Goal: Task Accomplishment & Management: Manage account settings

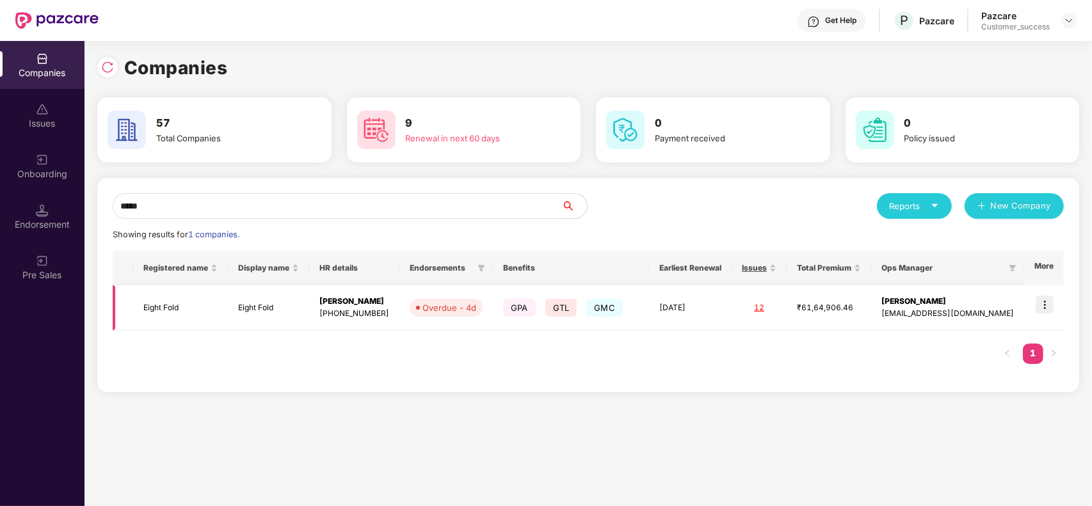
type input "*****"
click at [248, 312] on td "Eight Fold" at bounding box center [268, 308] width 81 height 45
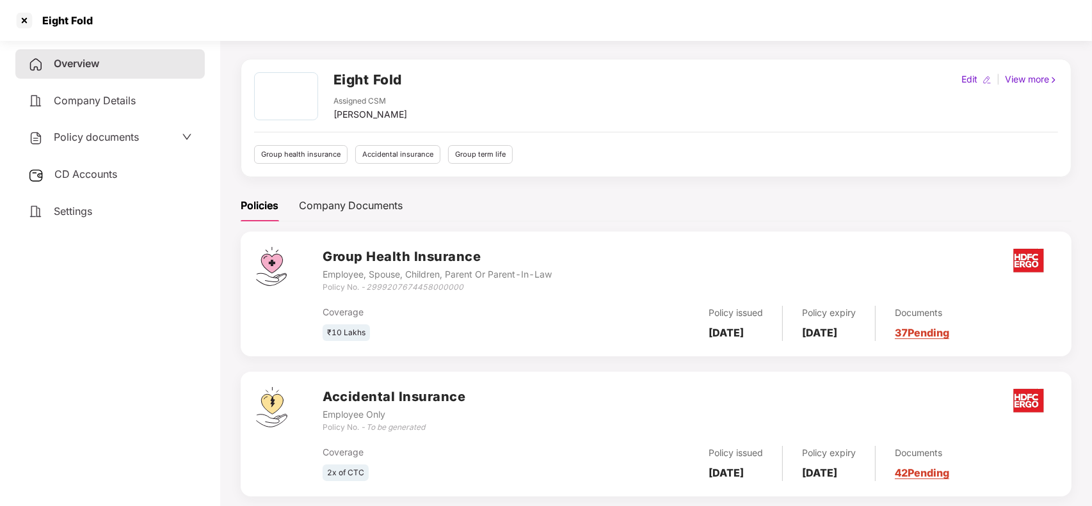
scroll to position [95, 0]
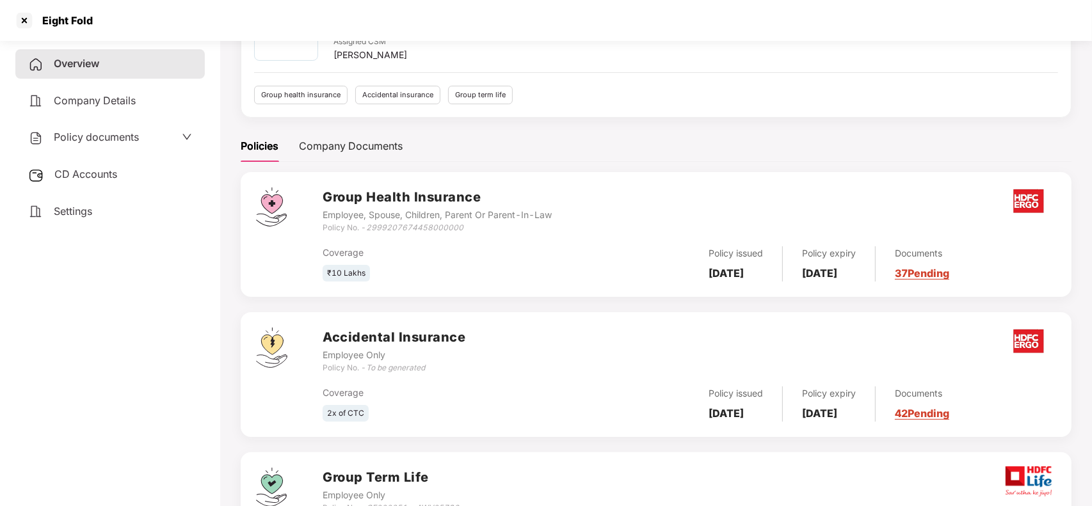
click at [938, 272] on link "37 Pending" at bounding box center [922, 273] width 54 height 13
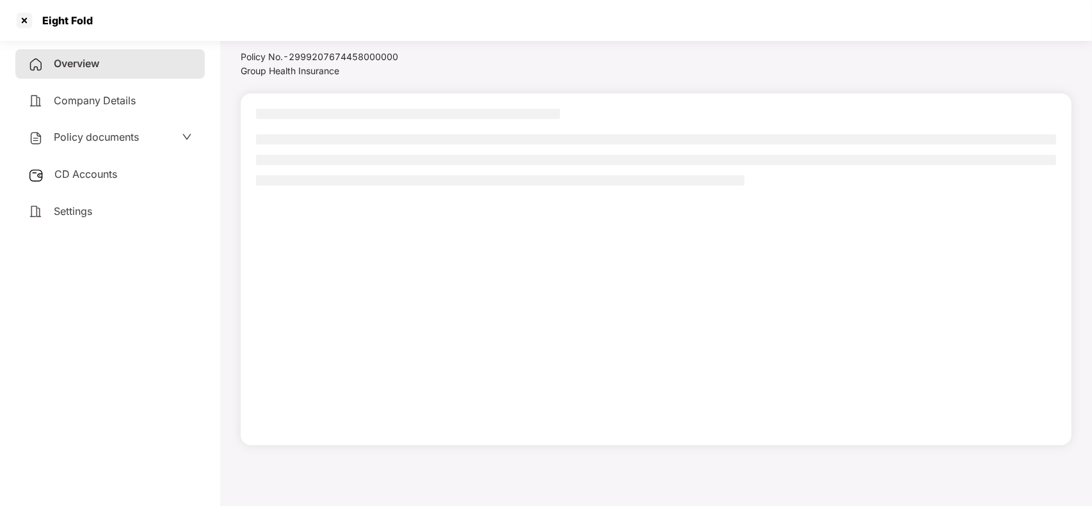
scroll to position [35, 0]
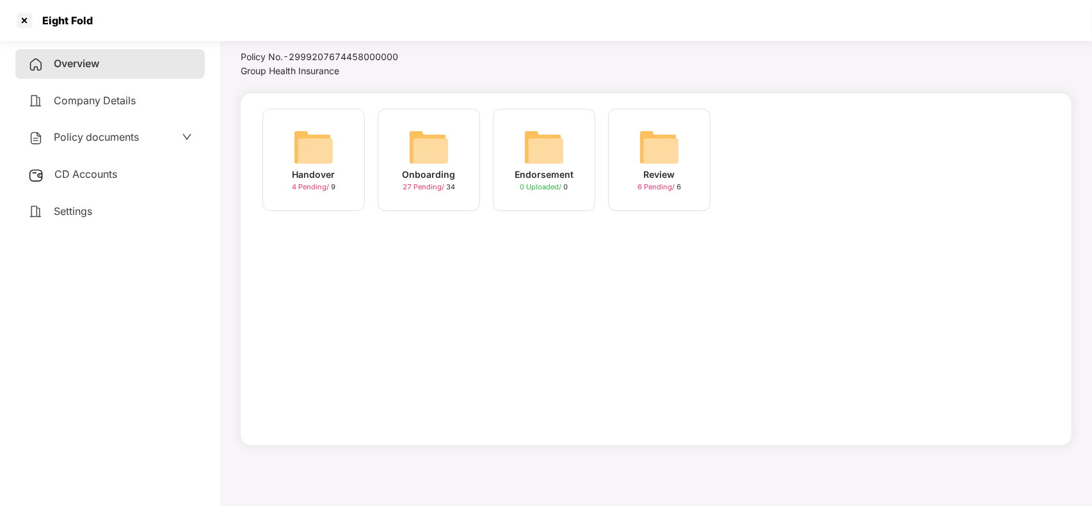
click at [449, 162] on div "Onboarding 27 Pending / 34" at bounding box center [429, 160] width 102 height 102
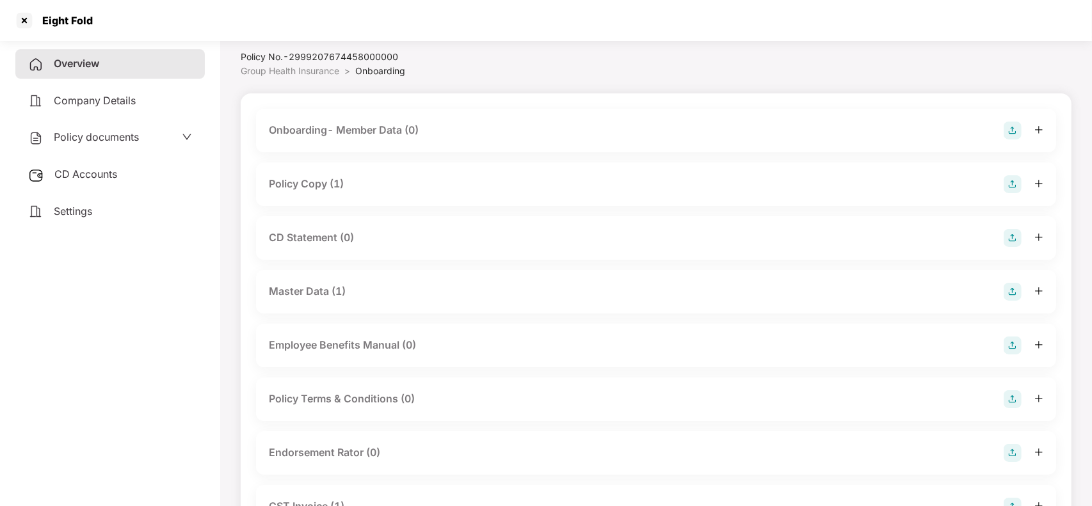
scroll to position [95, 0]
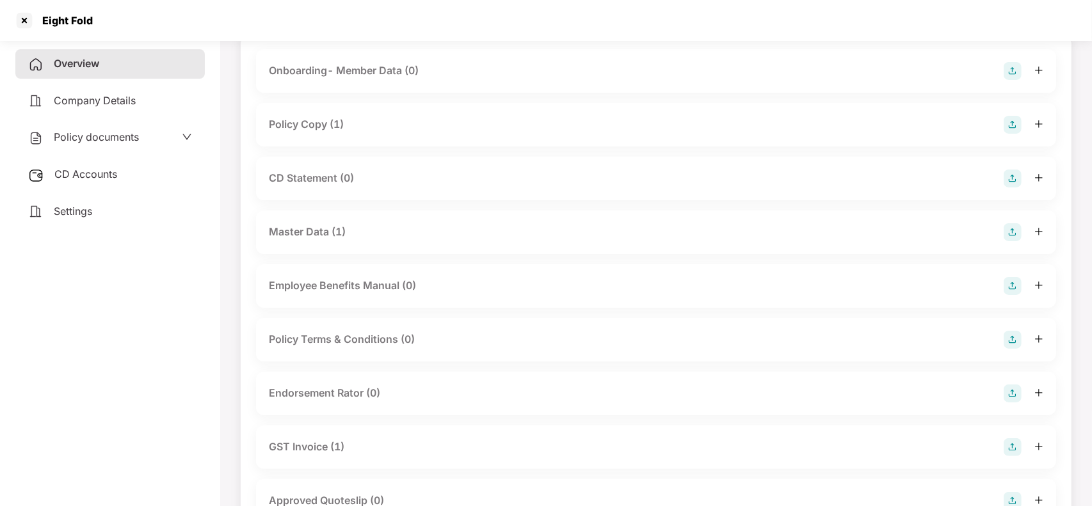
click at [357, 231] on div "Master Data (1)" at bounding box center [656, 232] width 775 height 18
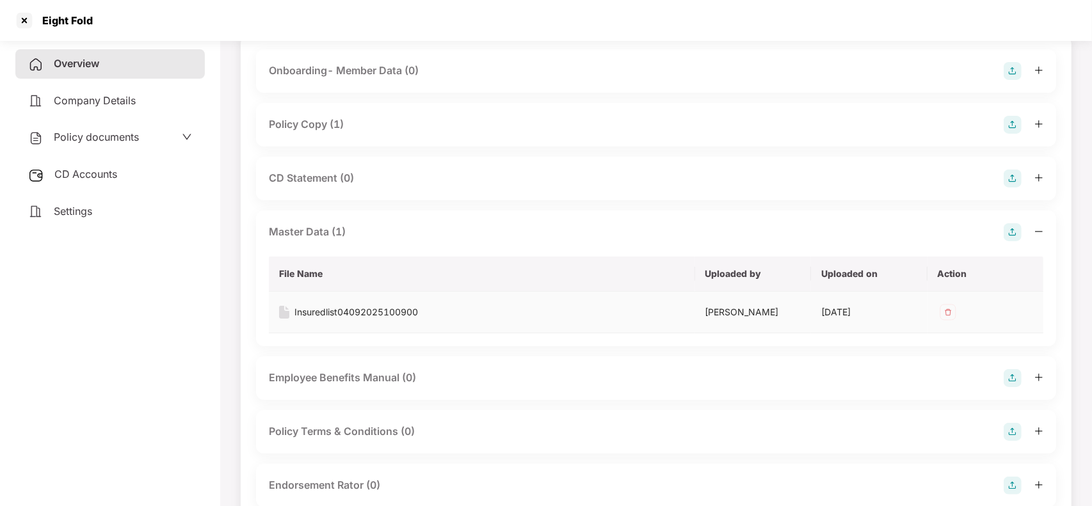
click at [325, 311] on div "Insuredlist04092025100900" at bounding box center [356, 312] width 124 height 14
click at [17, 16] on div at bounding box center [24, 20] width 20 height 20
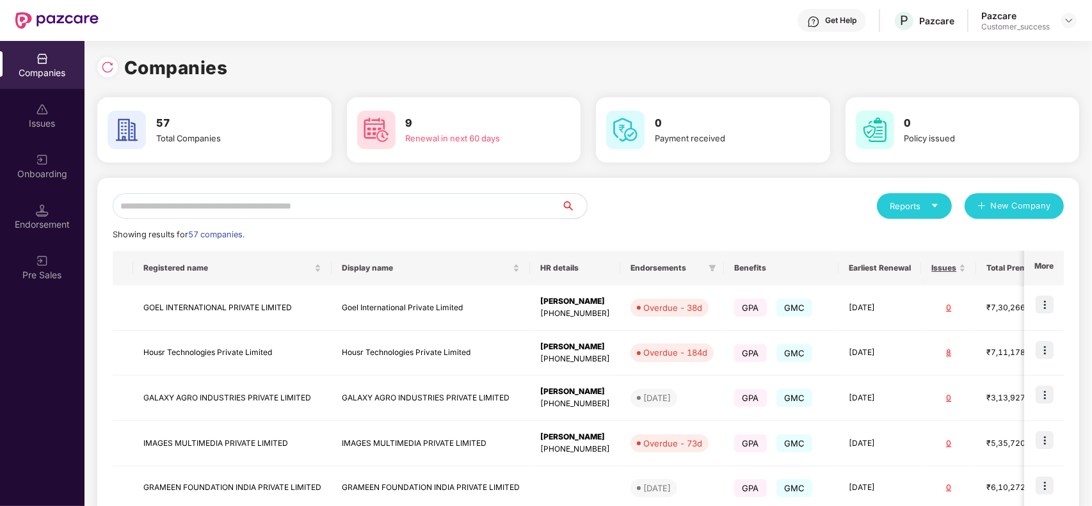
scroll to position [0, 0]
click at [271, 199] on input "text" at bounding box center [337, 206] width 449 height 26
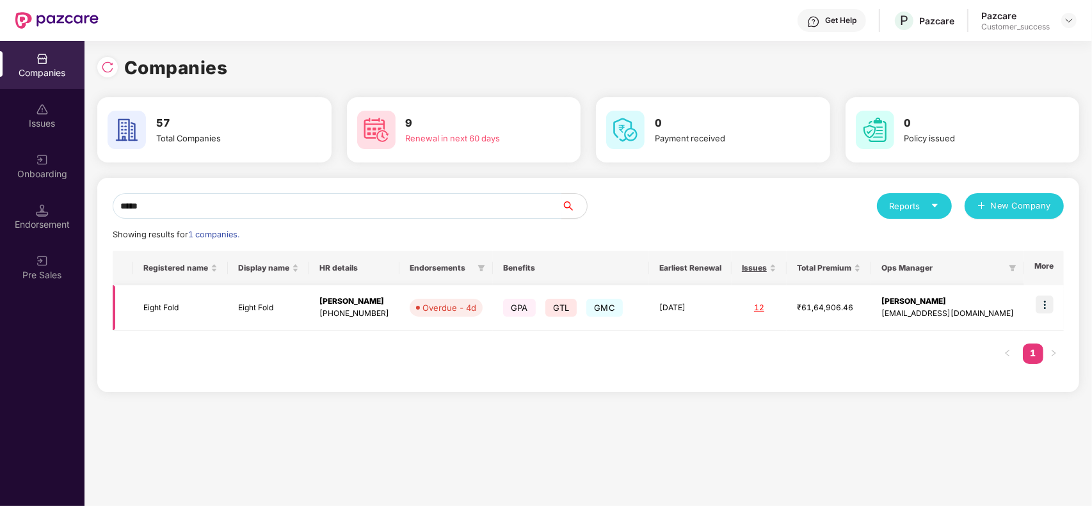
type input "*****"
click at [1047, 307] on img at bounding box center [1045, 305] width 18 height 18
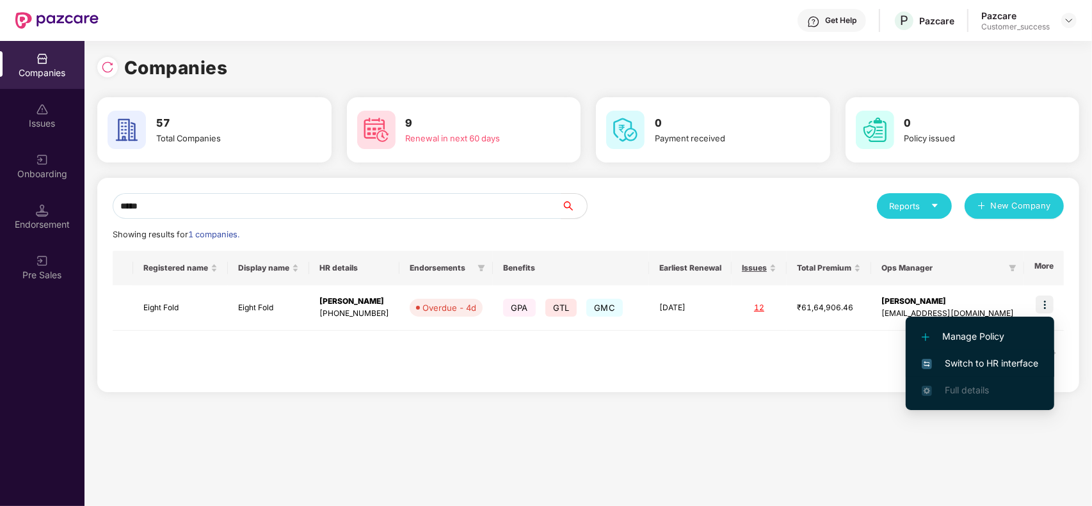
click at [994, 353] on li "Switch to HR interface" at bounding box center [980, 363] width 149 height 27
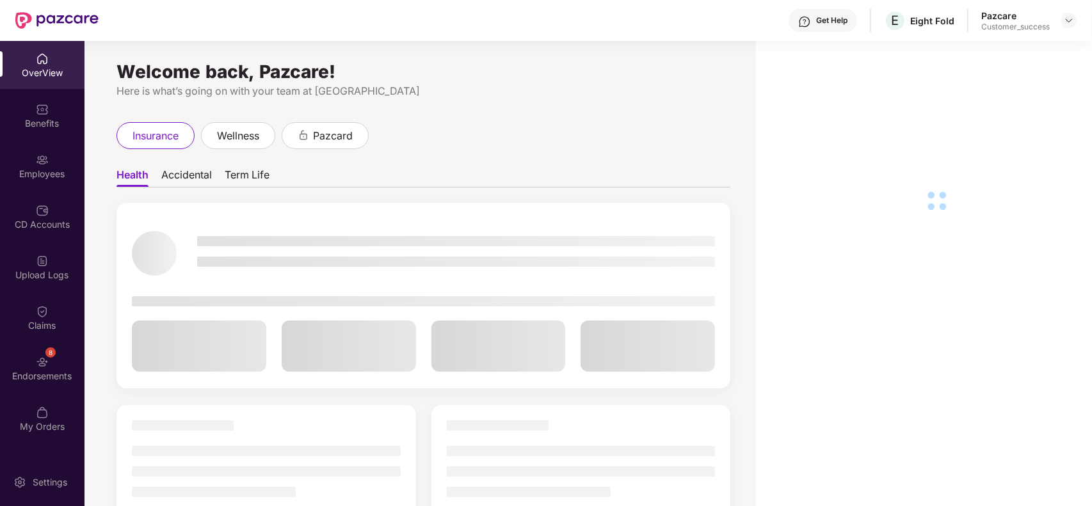
click at [29, 181] on div "Employees" at bounding box center [42, 166] width 85 height 48
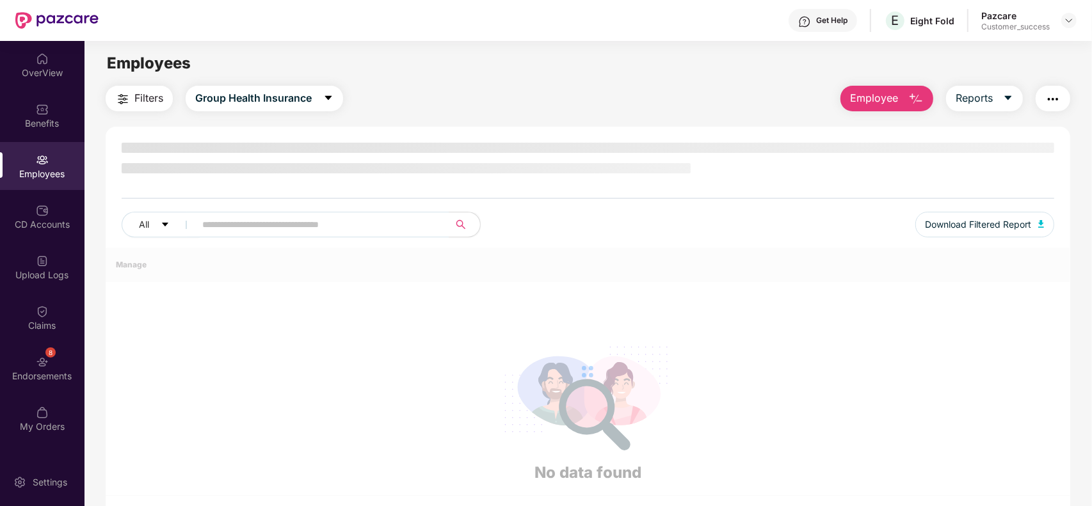
click at [29, 181] on div "Employees" at bounding box center [42, 166] width 85 height 48
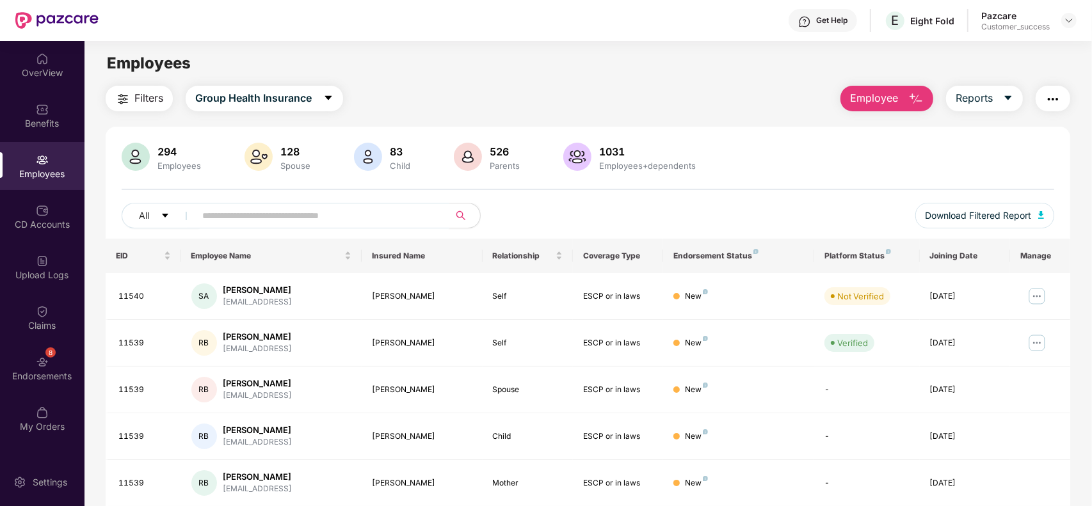
paste input "*****"
click at [383, 218] on input "text" at bounding box center [317, 215] width 230 height 19
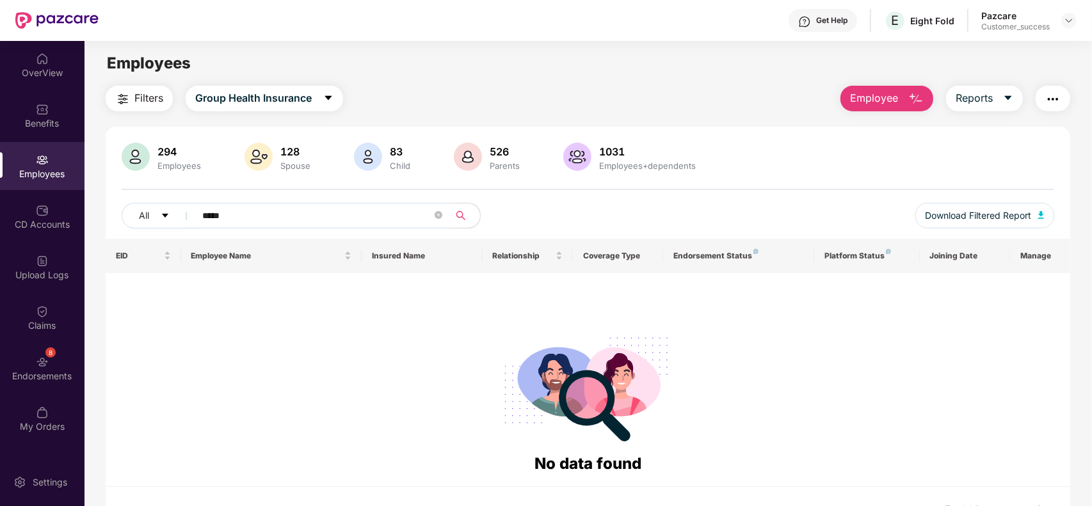
type input "*****"
click at [289, 99] on span "Group Health Insurance" at bounding box center [253, 98] width 117 height 16
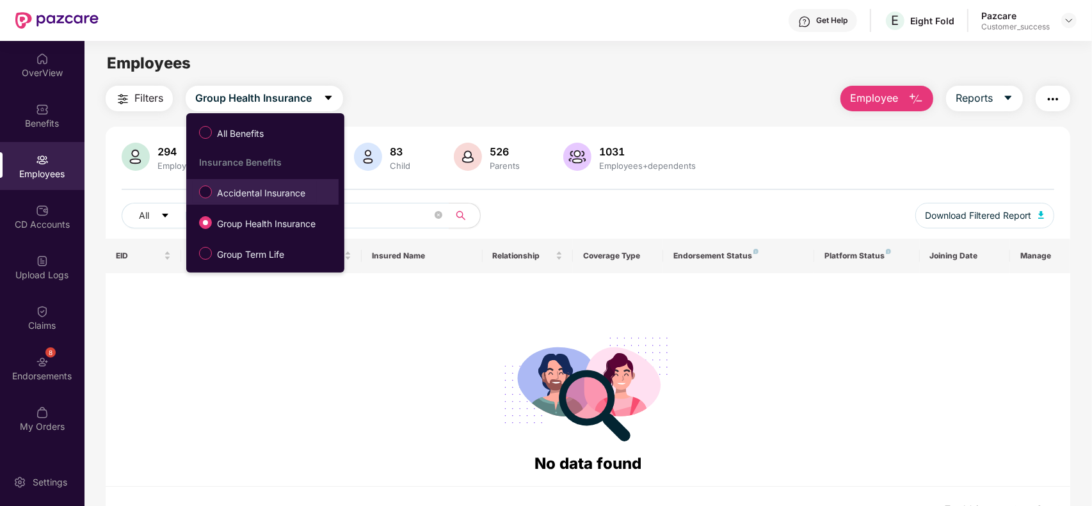
click at [257, 195] on span "Accidental Insurance" at bounding box center [261, 193] width 99 height 14
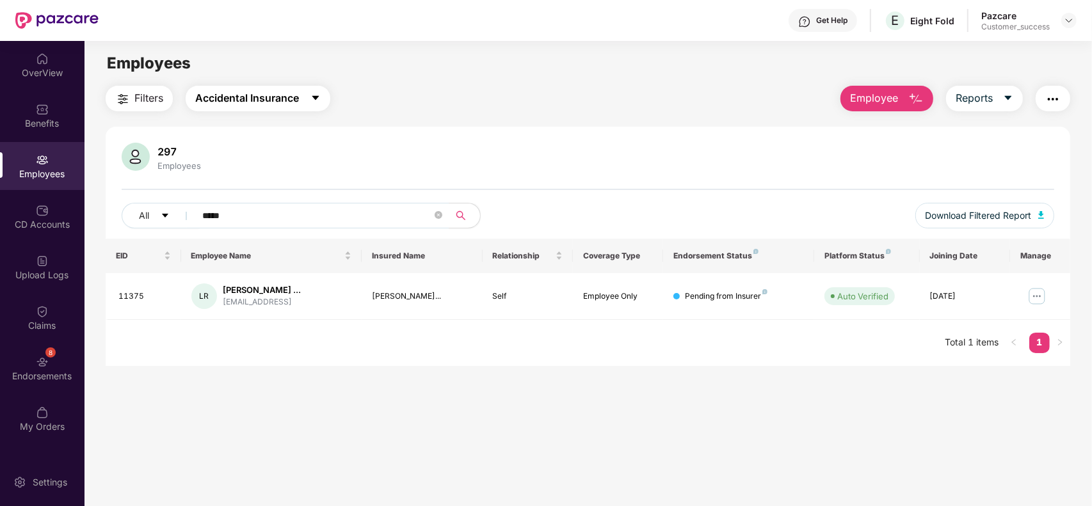
click at [267, 87] on button "Accidental Insurance" at bounding box center [258, 99] width 145 height 26
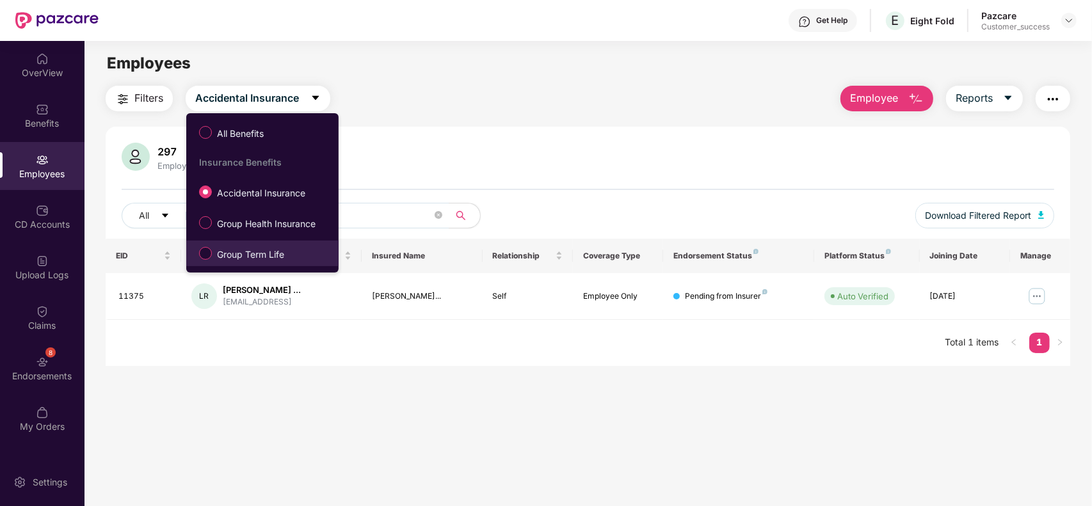
click at [234, 241] on li "Group Term Life" at bounding box center [262, 254] width 152 height 26
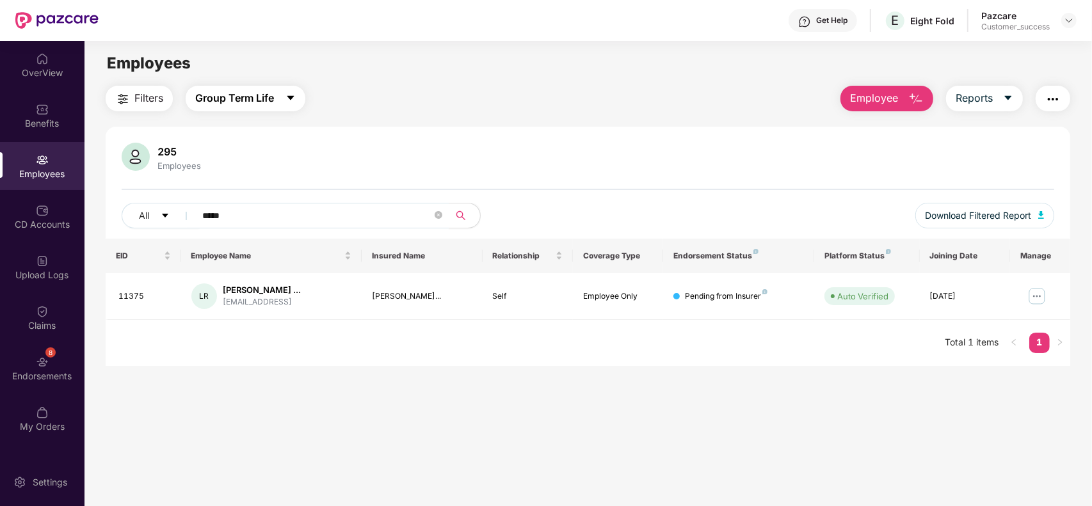
click at [273, 106] on span "Group Term Life" at bounding box center [234, 98] width 79 height 16
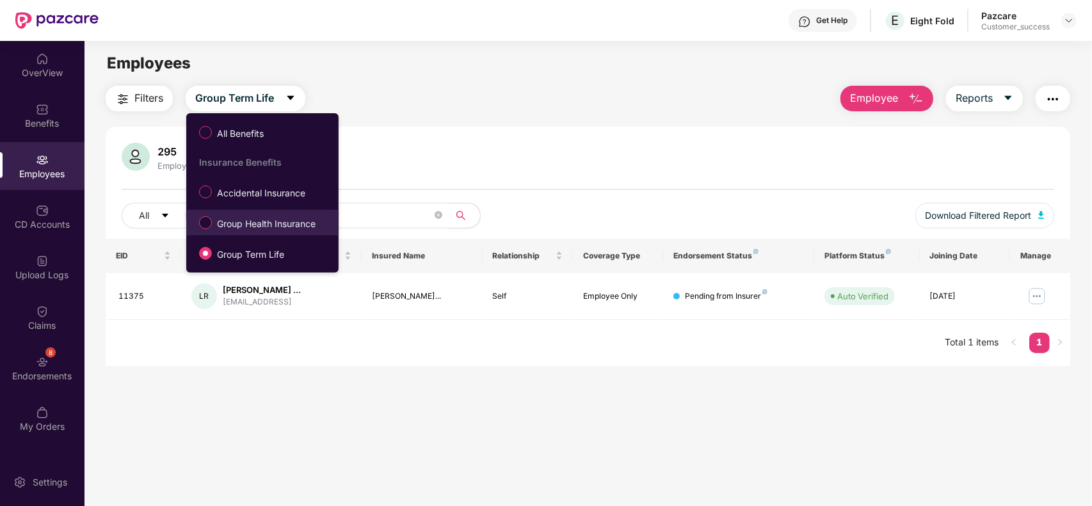
click at [277, 213] on label "Group Health Insurance" at bounding box center [260, 223] width 134 height 22
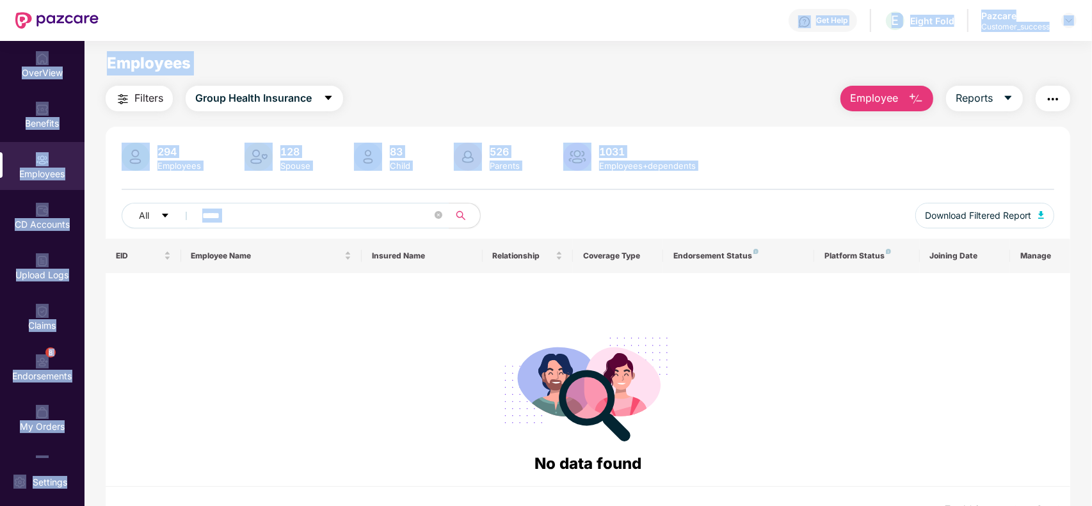
drag, startPoint x: 443, startPoint y: 216, endPoint x: 471, endPoint y: -70, distance: 287.5
click at [471, 0] on html "Get Help E Eight Fold Pazcare Customer_success OverView Benefits Employees CD A…" at bounding box center [546, 253] width 1092 height 506
click at [506, 65] on div "Employees" at bounding box center [588, 63] width 1007 height 24
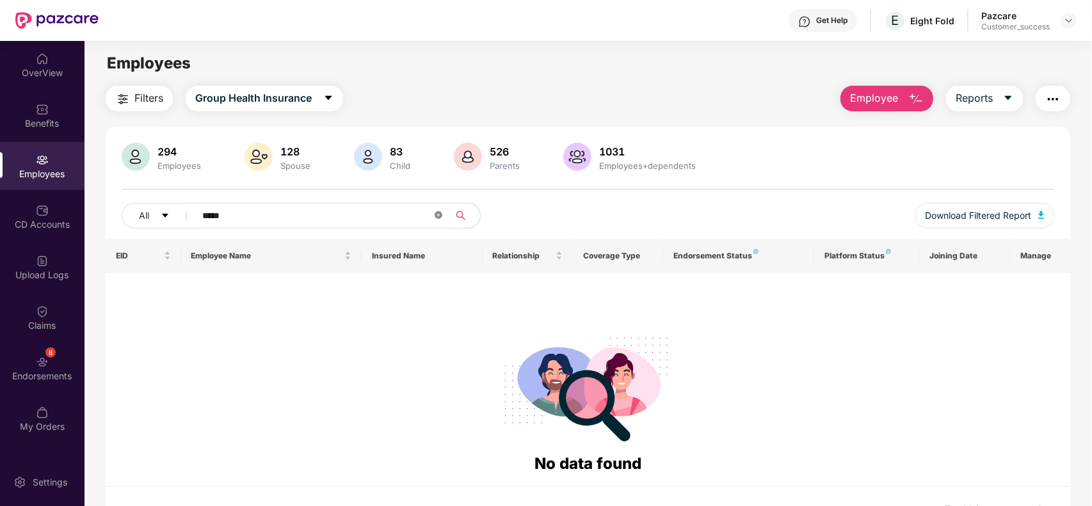
click at [440, 213] on icon "close-circle" at bounding box center [439, 215] width 8 height 8
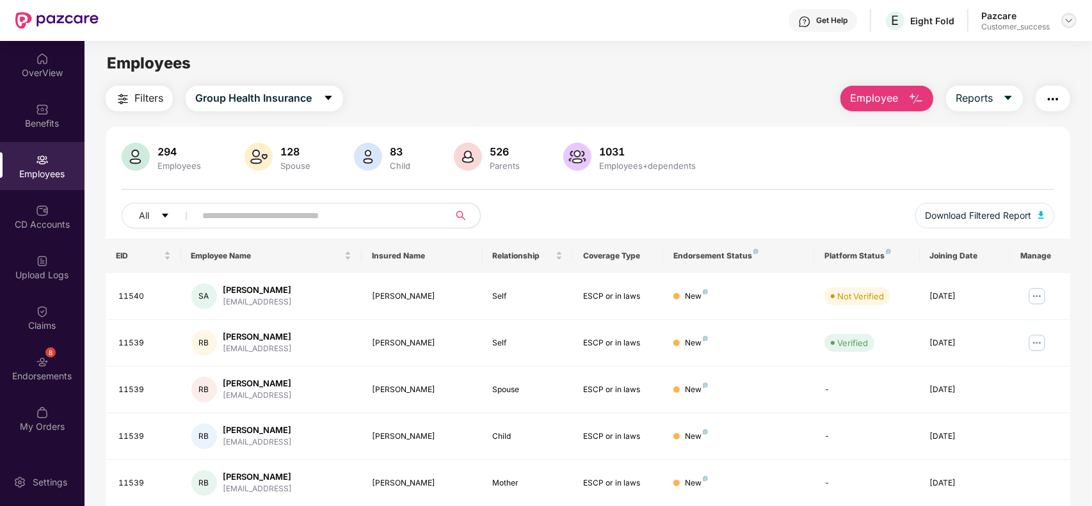
click at [1070, 23] on img at bounding box center [1069, 20] width 10 height 10
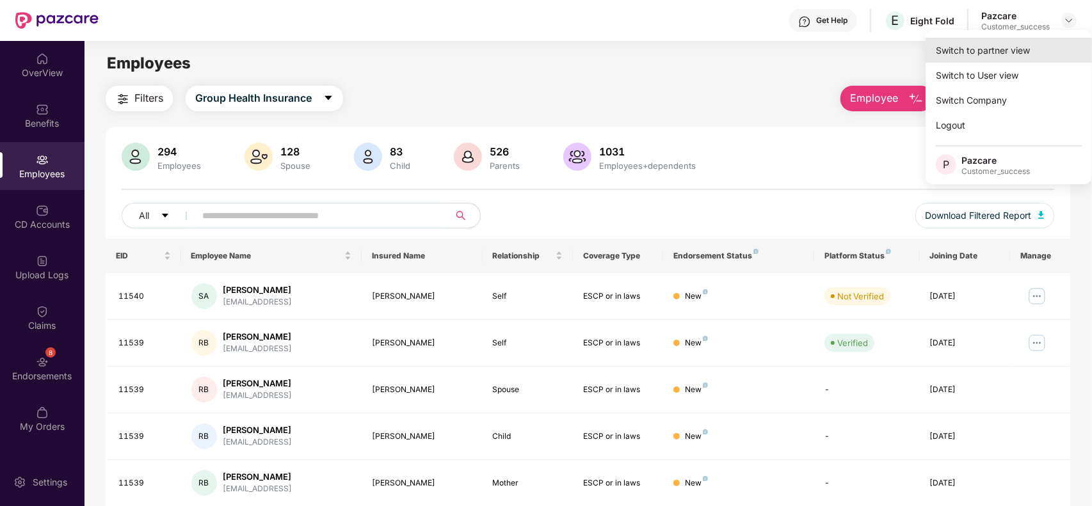
click at [1000, 52] on div "Switch to partner view" at bounding box center [1009, 50] width 166 height 25
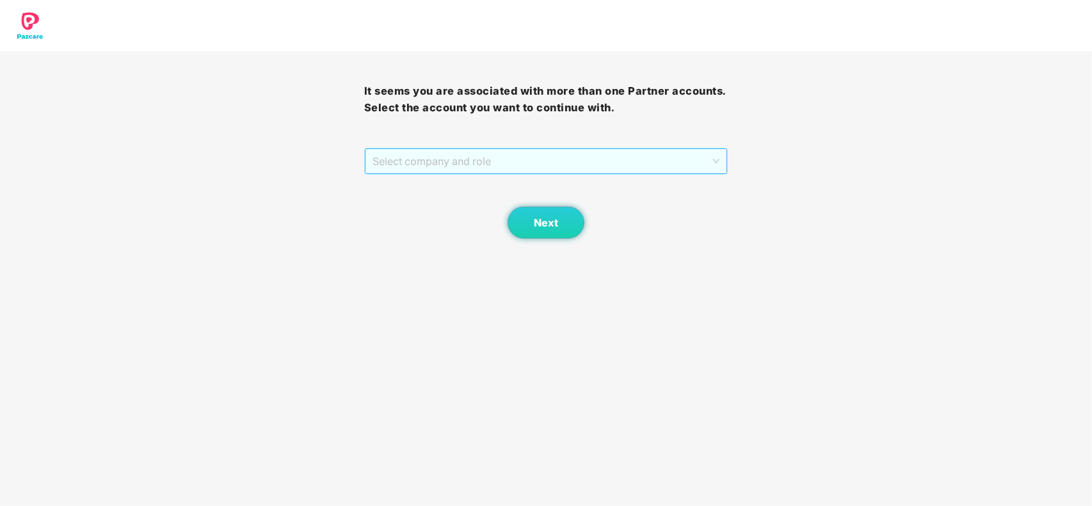
click at [636, 157] on span "Select company and role" at bounding box center [547, 161] width 348 height 24
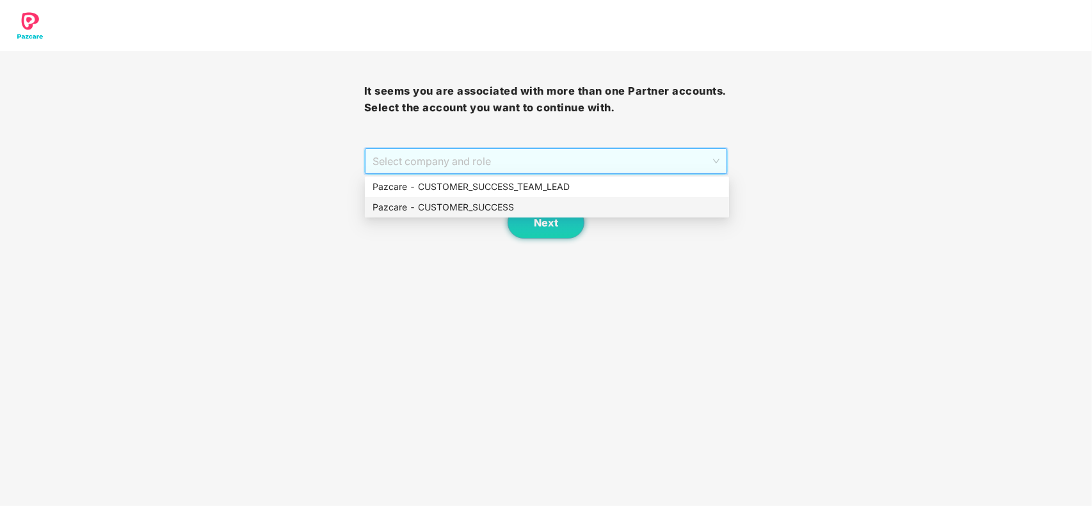
click at [474, 210] on div "Pazcare - CUSTOMER_SUCCESS" at bounding box center [547, 207] width 349 height 14
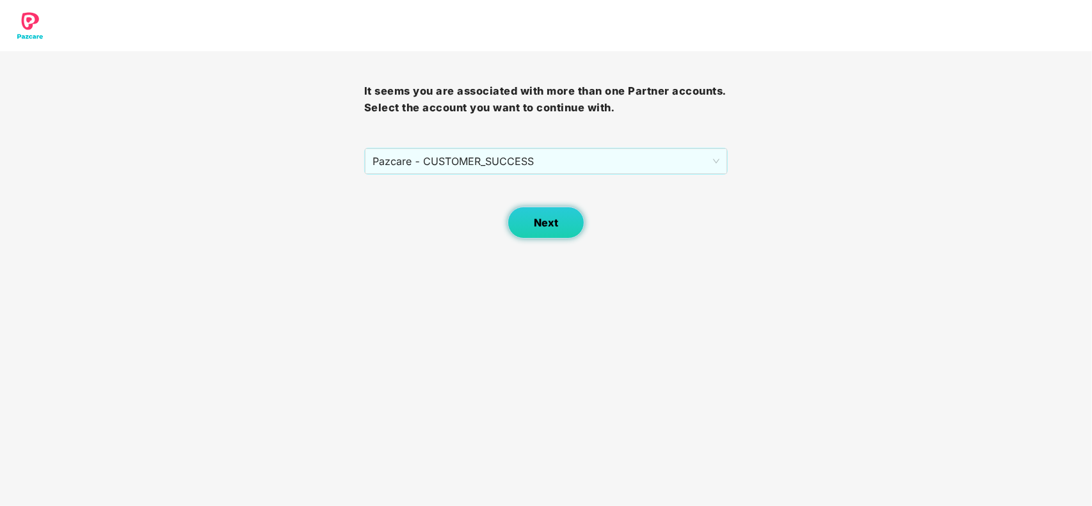
click at [538, 224] on span "Next" at bounding box center [546, 223] width 24 height 12
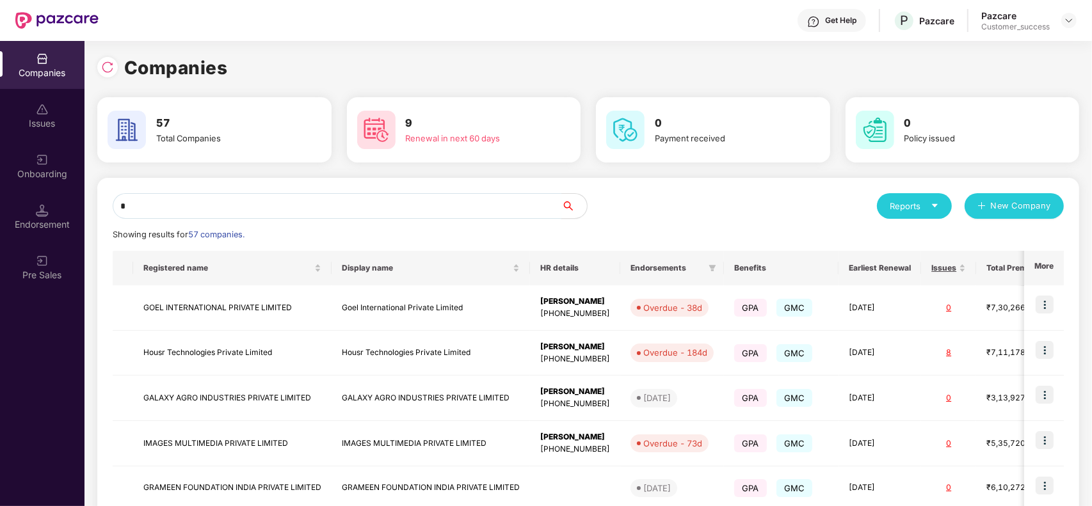
click at [319, 202] on input "*" at bounding box center [337, 206] width 449 height 26
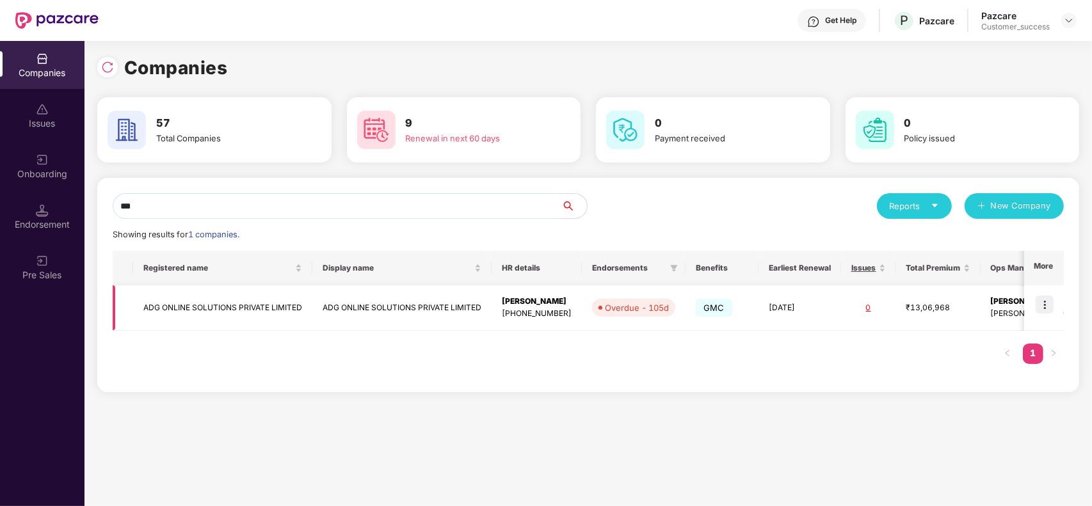
type input "***"
click at [350, 323] on td "ADG ONLINE SOLUTIONS PRIVATE LIMITED" at bounding box center [401, 308] width 179 height 45
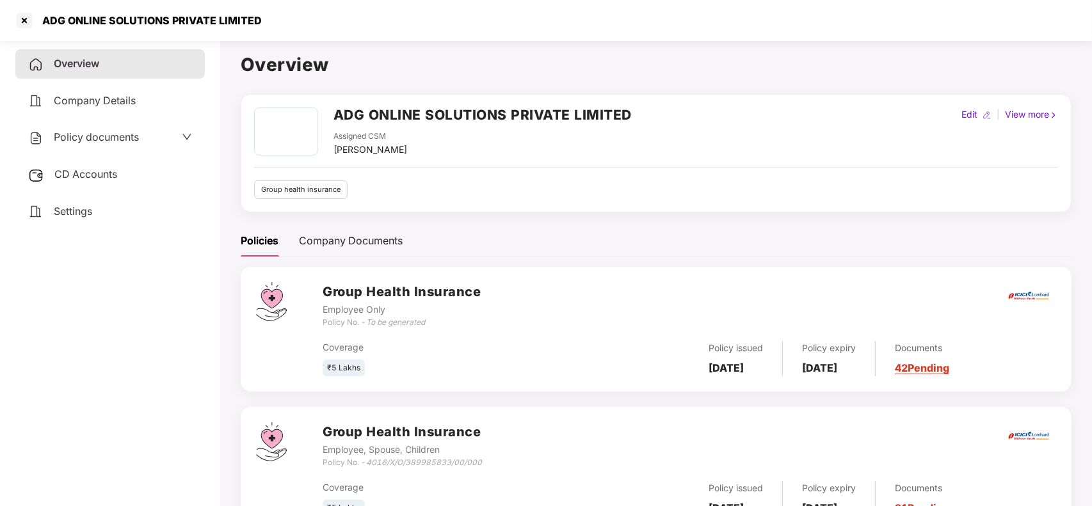
click at [182, 134] on icon "down" at bounding box center [186, 137] width 9 height 6
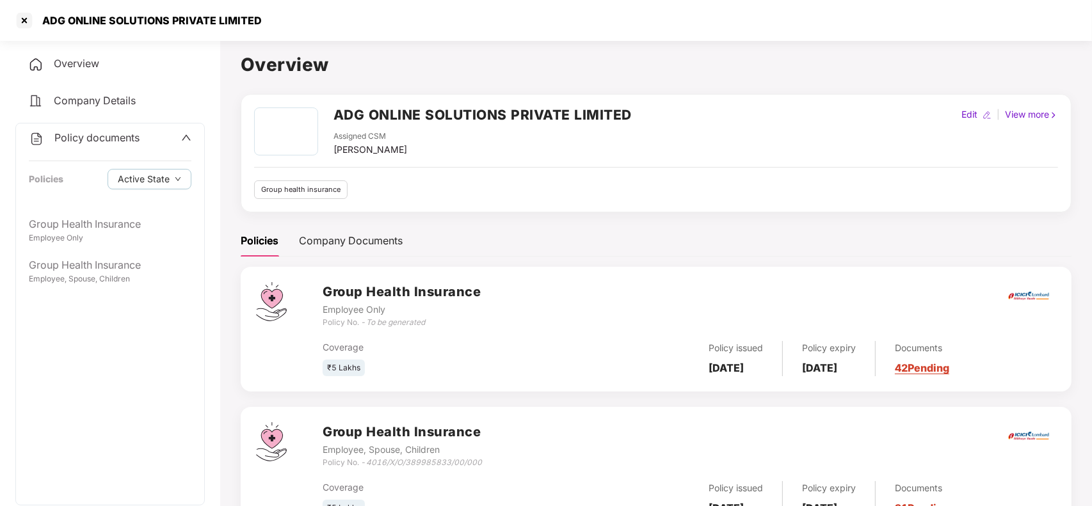
click at [182, 133] on icon "up" at bounding box center [186, 138] width 10 height 10
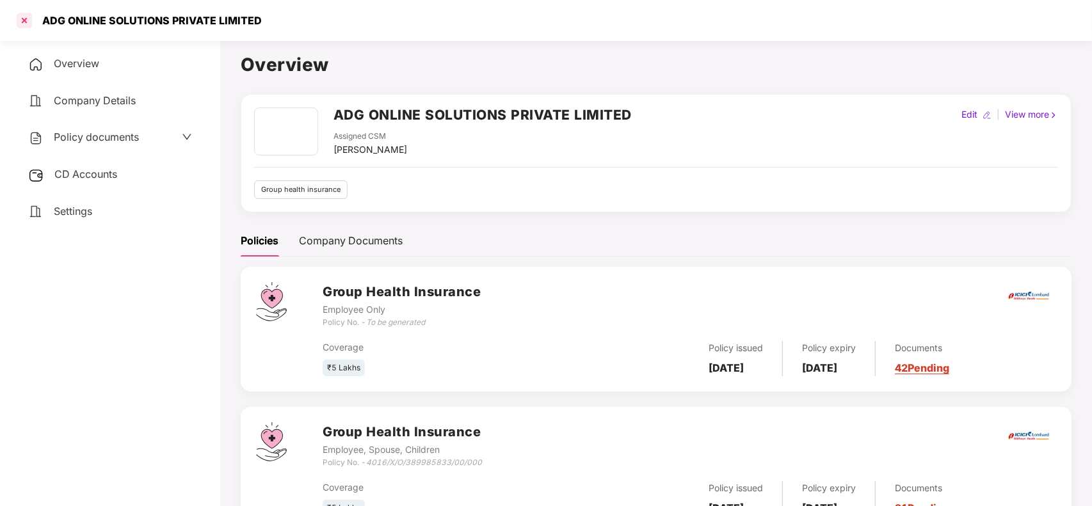
click at [29, 26] on div at bounding box center [24, 20] width 20 height 20
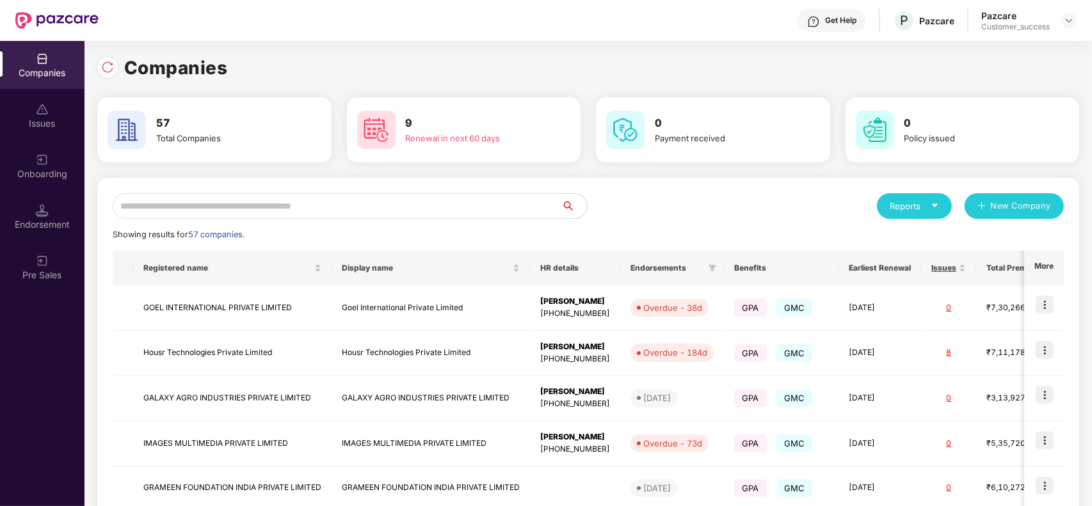
click at [206, 208] on input "text" at bounding box center [337, 206] width 449 height 26
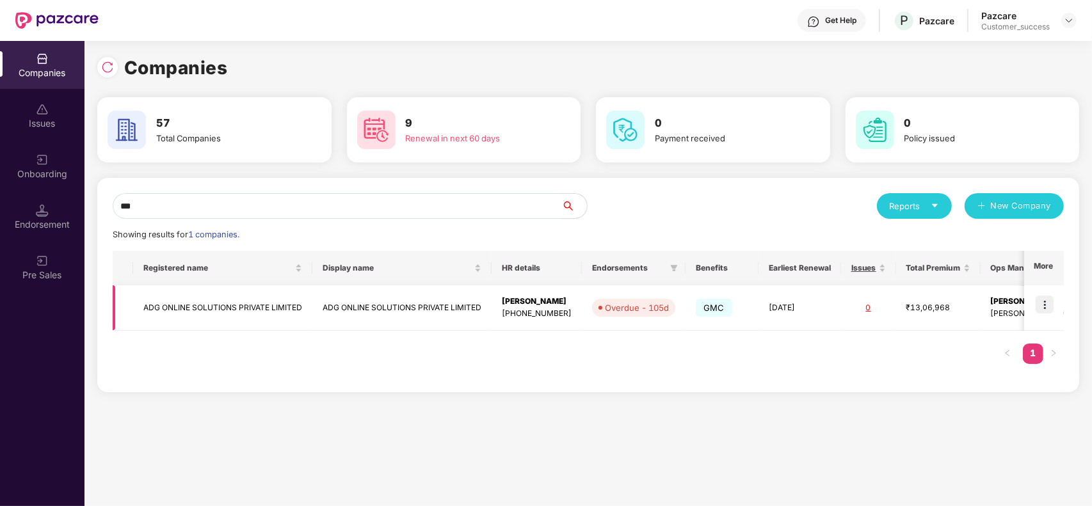
type input "***"
click at [254, 316] on td "ADG ONLINE SOLUTIONS PRIVATE LIMITED" at bounding box center [222, 308] width 179 height 45
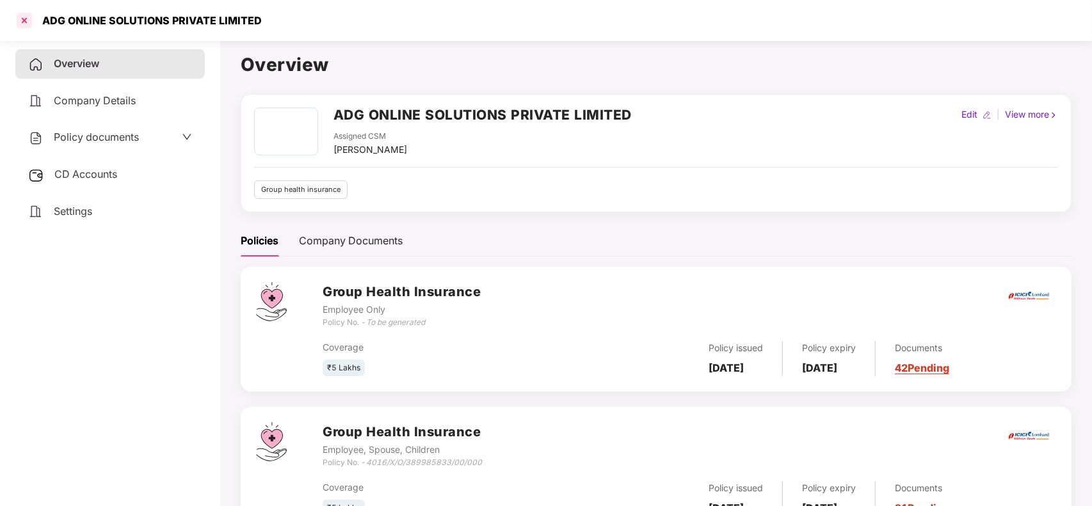
click at [21, 18] on div at bounding box center [24, 20] width 20 height 20
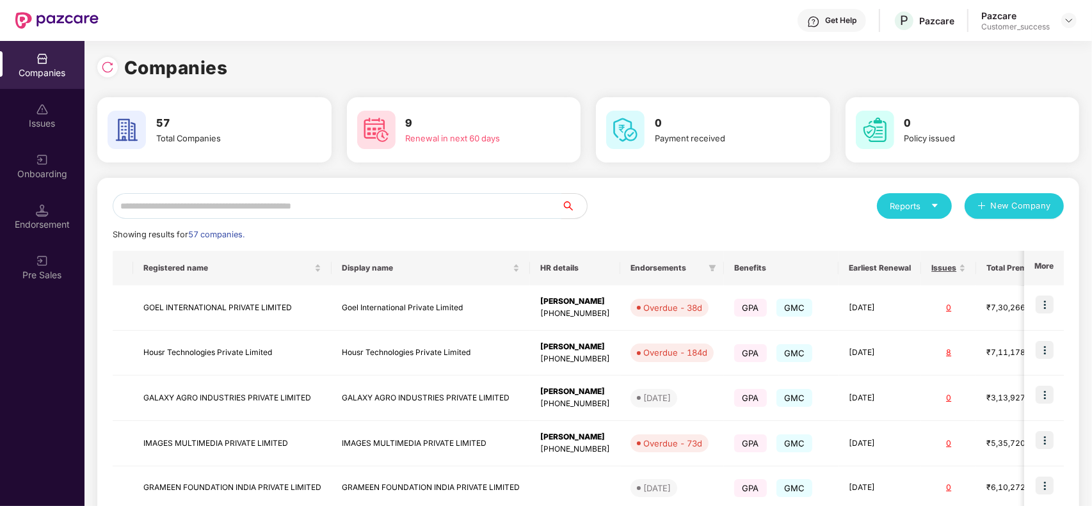
click at [295, 206] on input "text" at bounding box center [337, 206] width 449 height 26
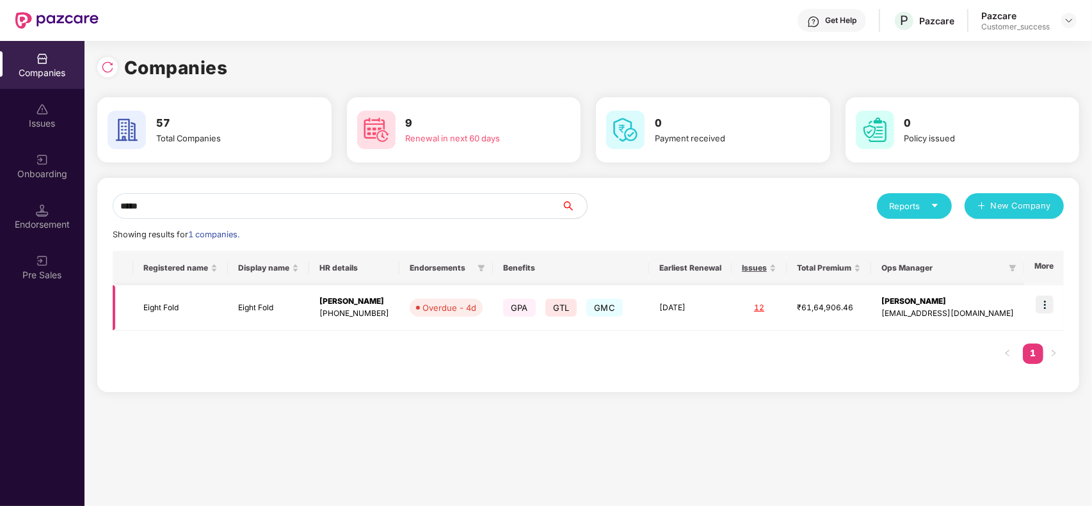
type input "*****"
click at [1044, 302] on img at bounding box center [1045, 305] width 18 height 18
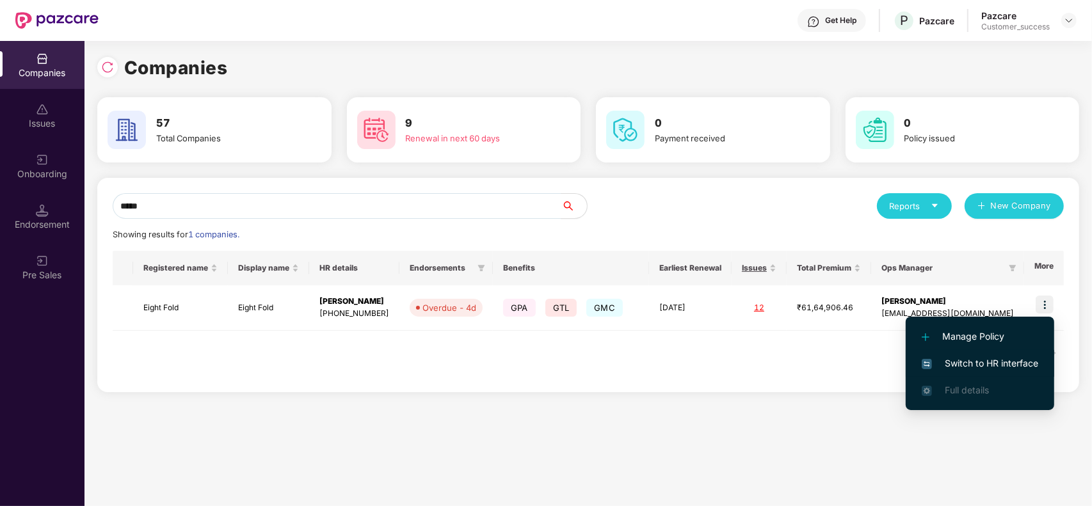
click at [991, 366] on span "Switch to HR interface" at bounding box center [980, 364] width 117 height 14
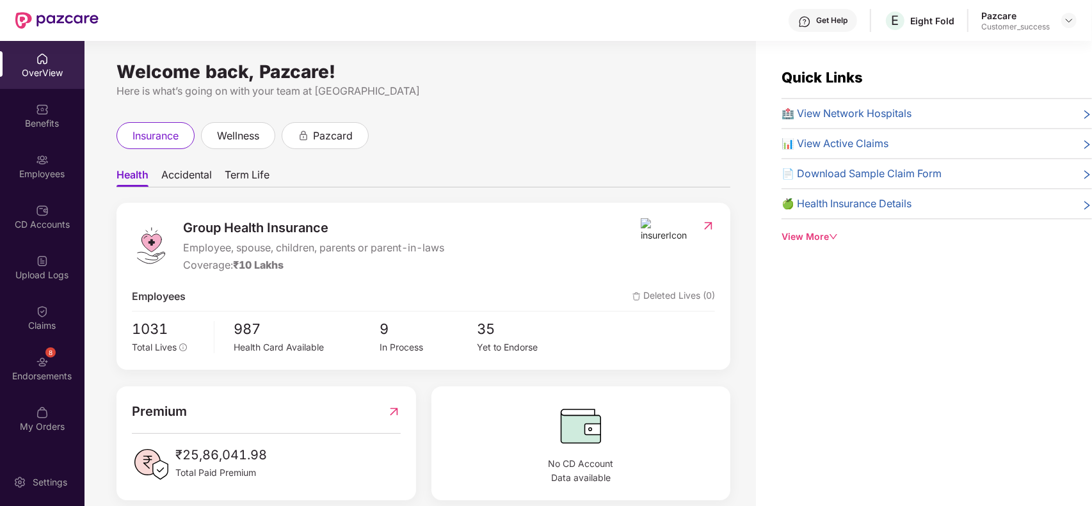
click at [45, 150] on div "Employees" at bounding box center [42, 166] width 85 height 48
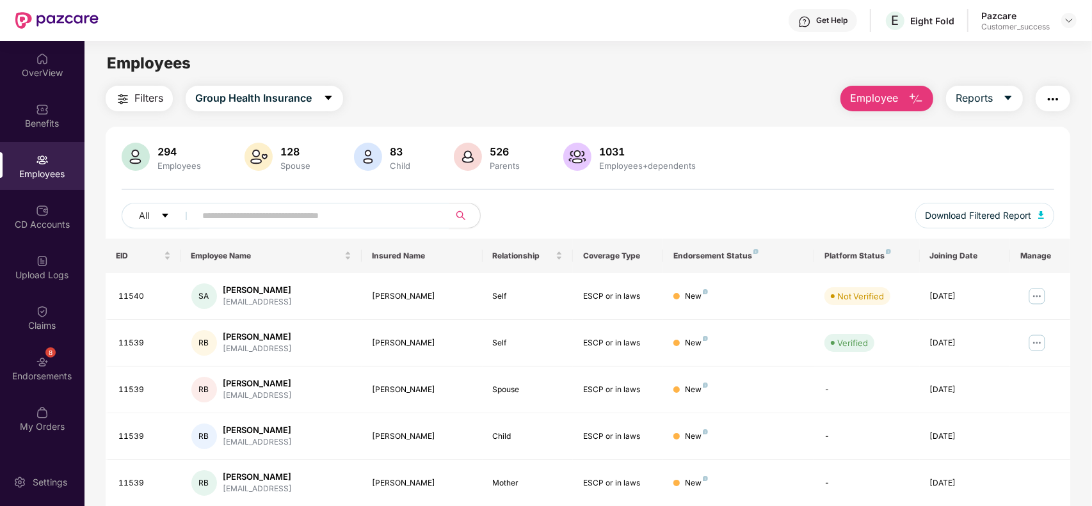
click at [241, 213] on input "text" at bounding box center [317, 215] width 230 height 19
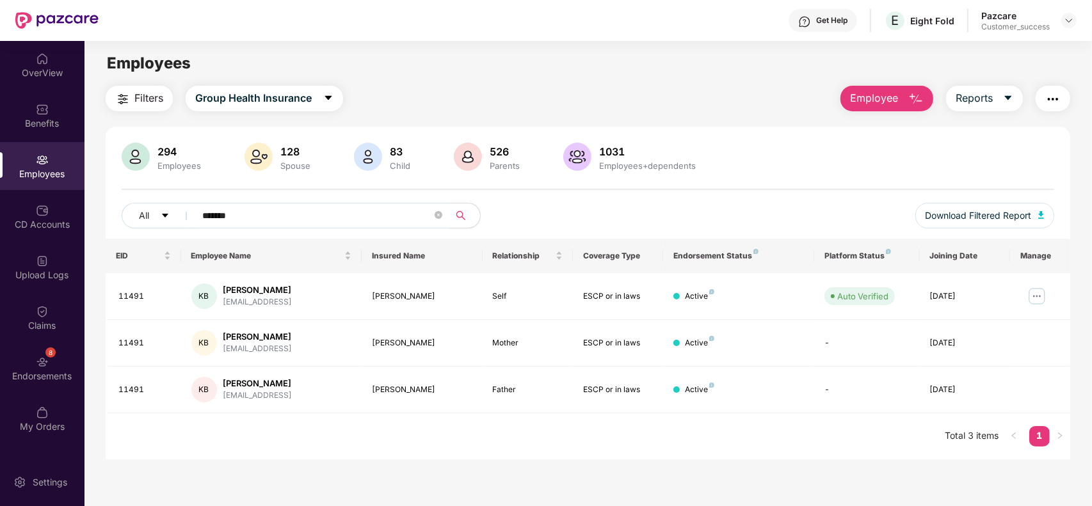
type input "*******"
click at [1039, 293] on img at bounding box center [1037, 296] width 20 height 20
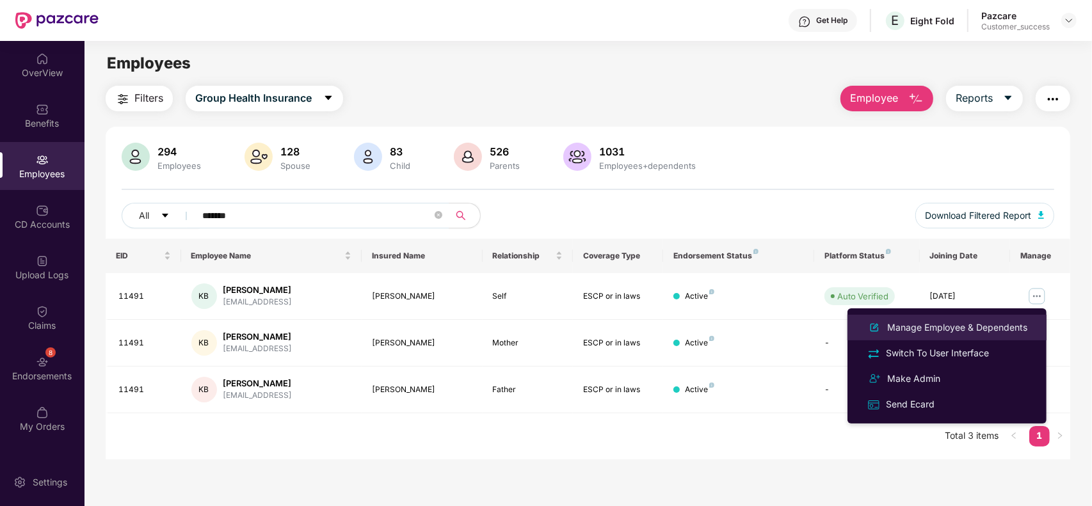
click at [983, 325] on div "Manage Employee & Dependents" at bounding box center [957, 328] width 145 height 14
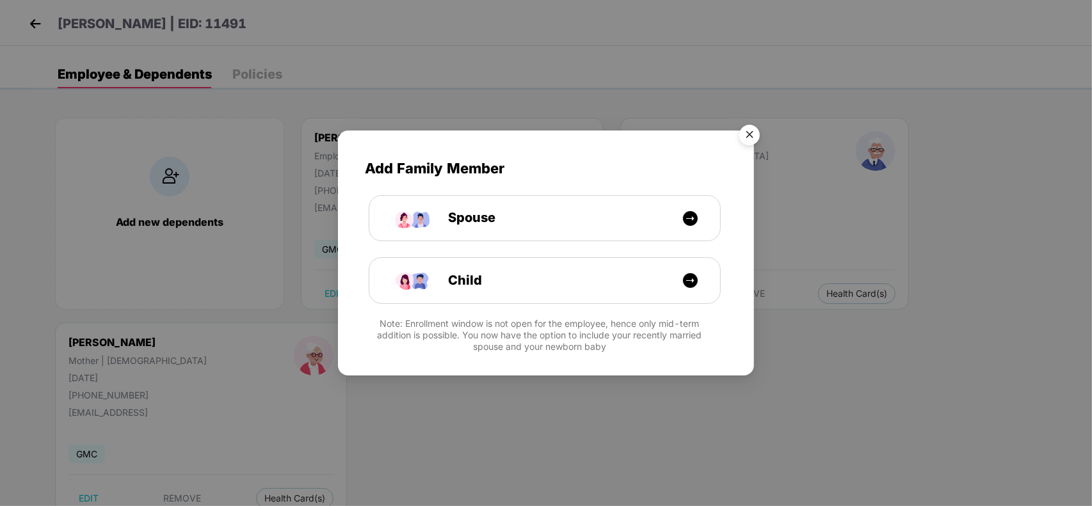
click at [747, 132] on img "Close" at bounding box center [750, 137] width 36 height 36
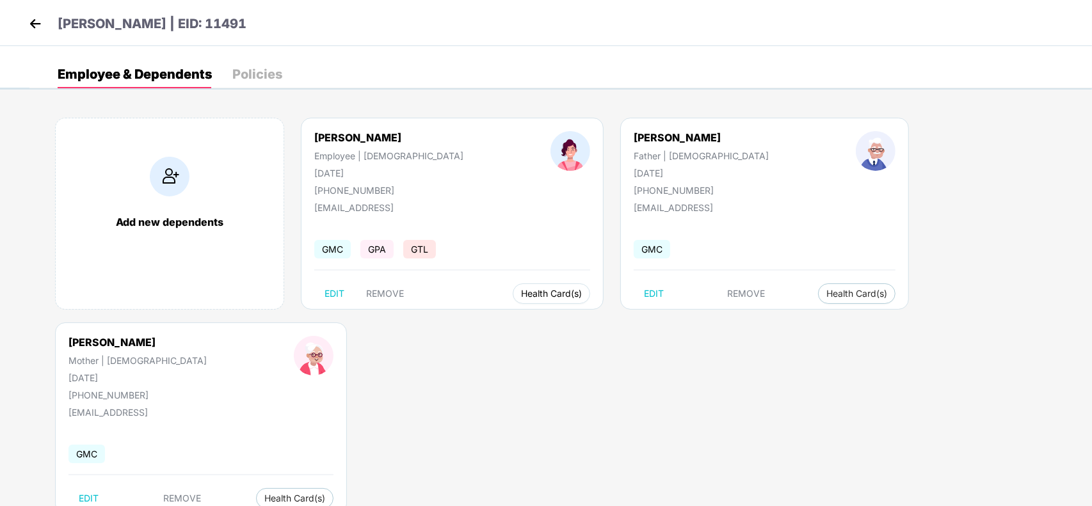
click at [513, 302] on button "Health Card(s)" at bounding box center [551, 294] width 77 height 20
click at [526, 328] on li "Health Insurance(ESCP or parent-in-law)" at bounding box center [545, 319] width 207 height 20
